Goal: Complete application form

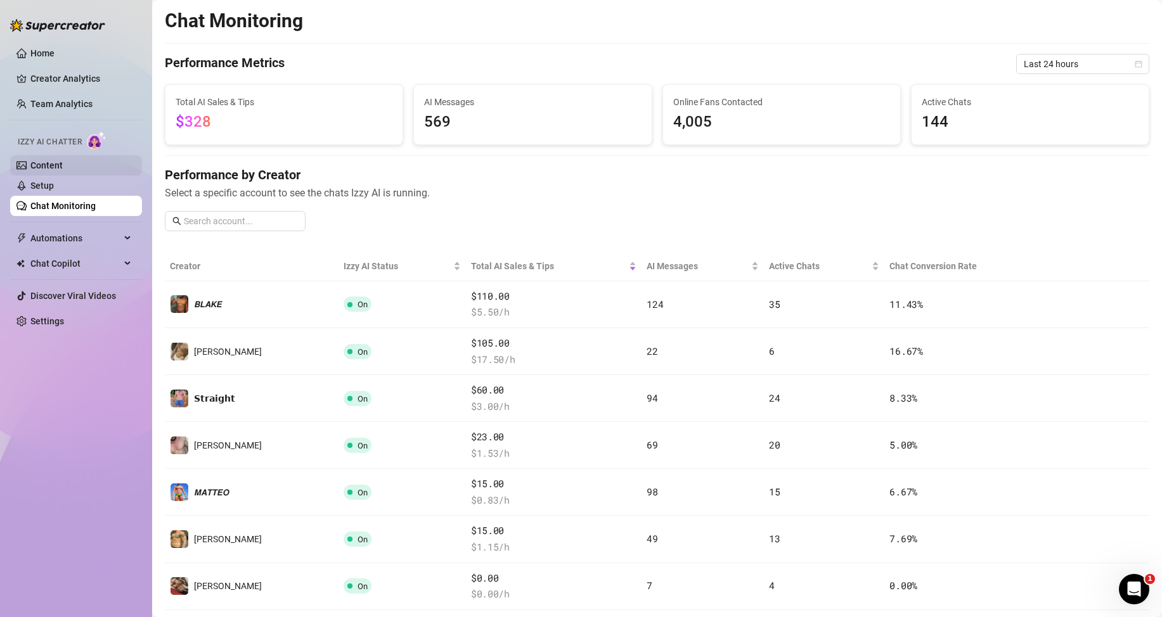
scroll to position [190, 0]
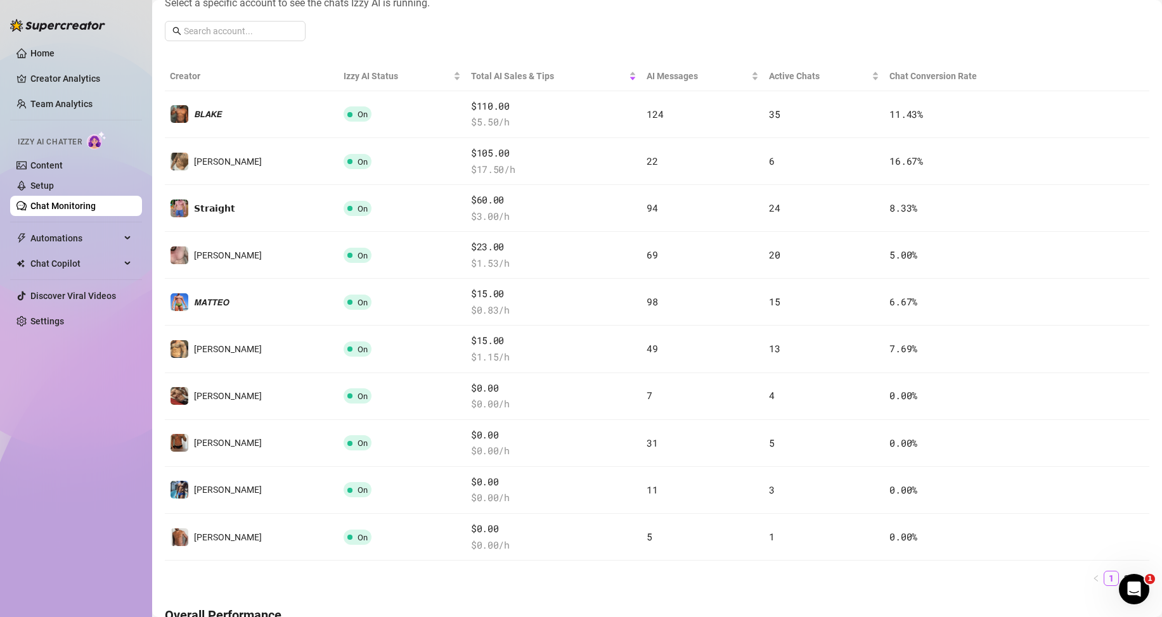
click at [86, 207] on link "Chat Monitoring" at bounding box center [62, 206] width 65 height 10
click at [476, 579] on ul "1 2" at bounding box center [657, 578] width 984 height 15
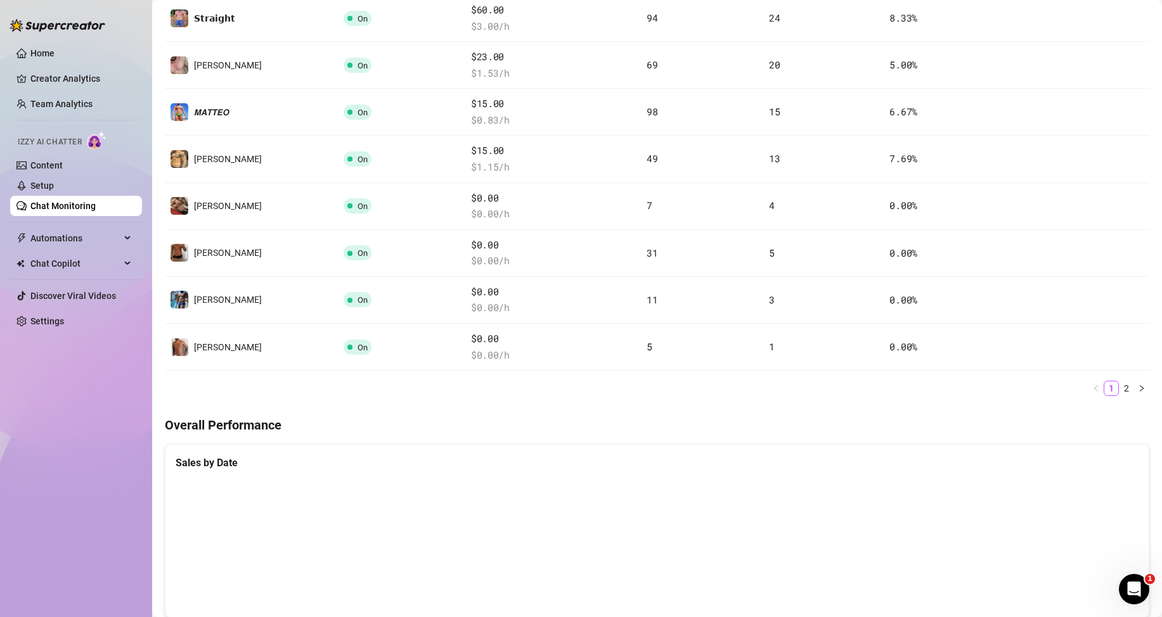
scroll to position [253, 0]
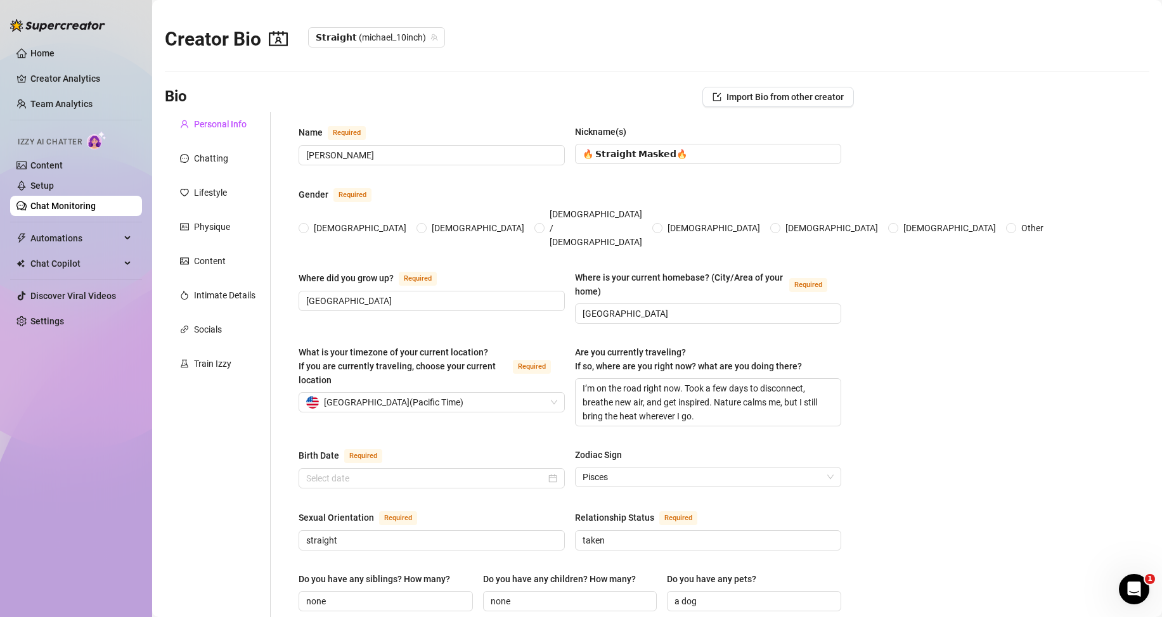
type input "[PERSON_NAME]"
type input "🔥 𝗦𝘁𝗿𝗮𝗶𝗴𝗵𝘁 𝗠𝗮𝘀𝗸𝗲𝗱🔥"
type input "[GEOGRAPHIC_DATA]"
type textarea "I’m on the road right now. Took a few days to disconnect, breathe new air, and …"
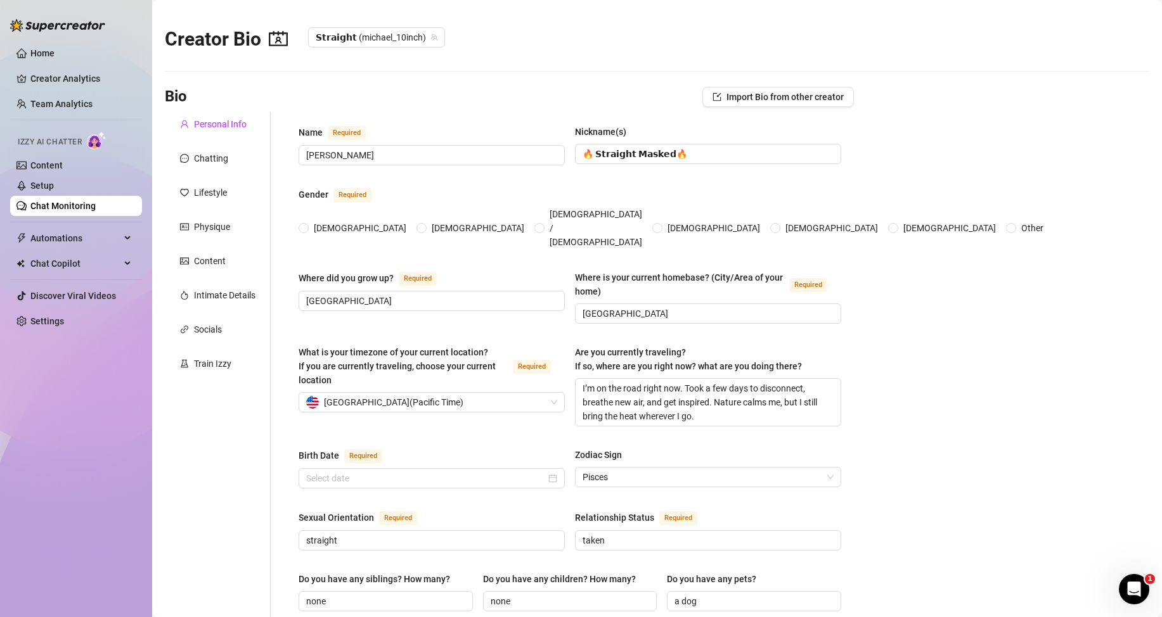
type input "straight"
type input "taken"
type input "none"
type input "a dog"
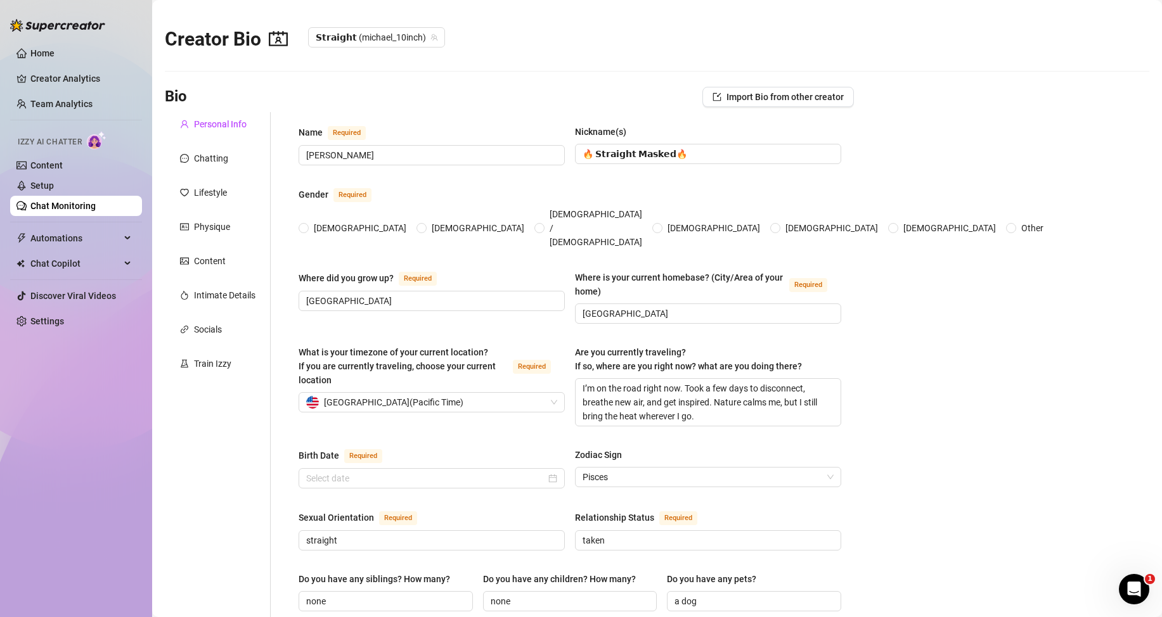
type input "Personal trainer"
type input "I worked in gyms doing everything from cleaning equipment to guiding new member…"
type input "college"
type input "none"
type textarea "My goal is to keep building a life where I feel free, strong, and fully in cont…"
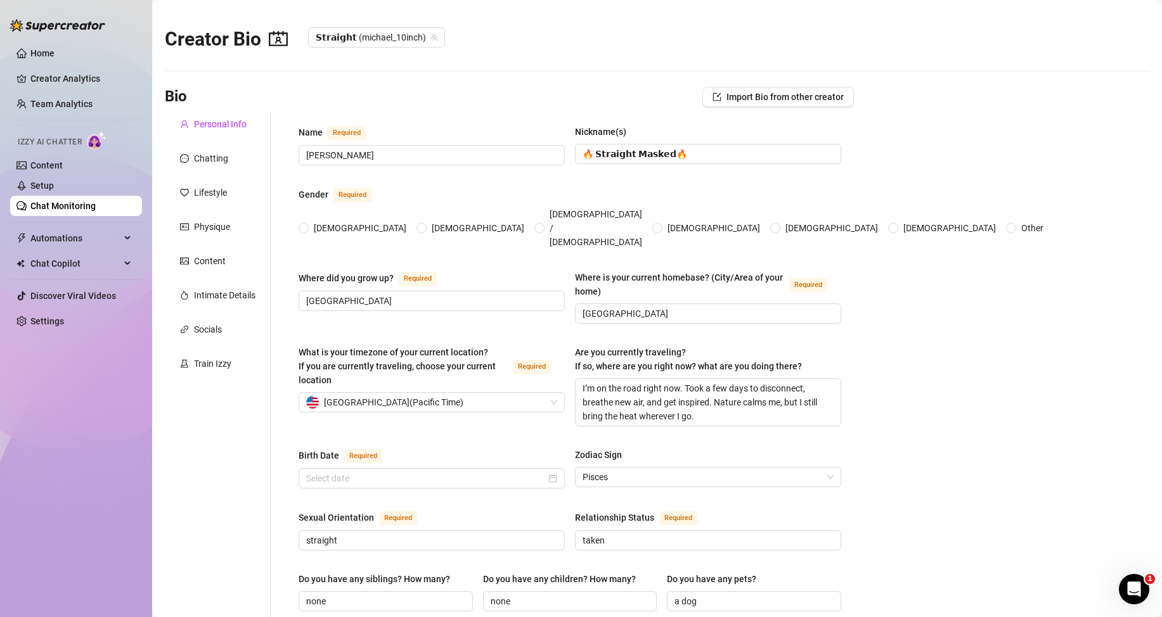
type textarea "One time I was recording a workout video at home — shirt off, flexing hard — an…"
type textarea "I’m a sucker for slow mornings, deep talks, and romantic soundtracks from the 2…"
radio input "true"
type input "[DATE]"
click at [96, 208] on link "Chat Monitoring" at bounding box center [62, 206] width 65 height 10
